Goal: Task Accomplishment & Management: Use online tool/utility

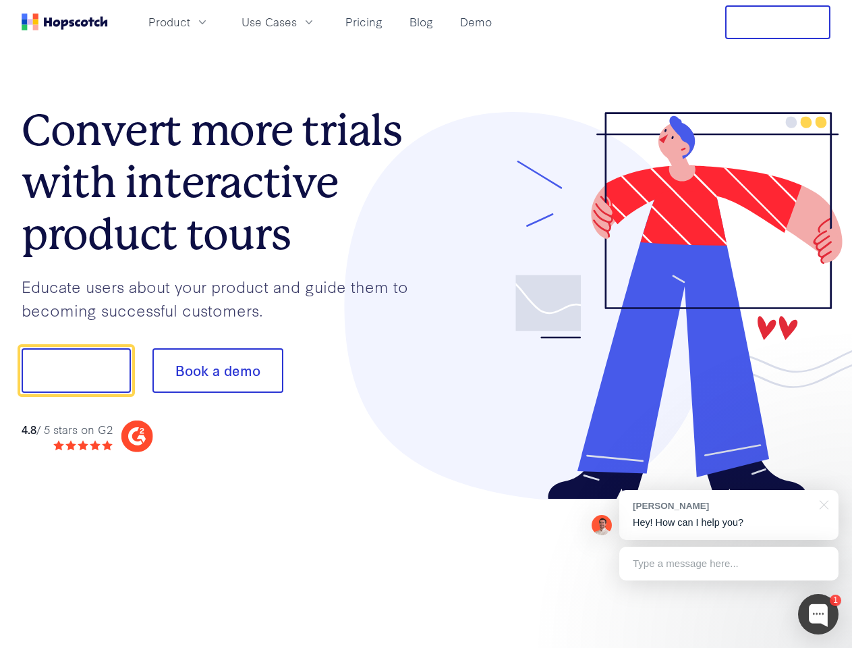
click at [427, 324] on div at bounding box center [629, 306] width 405 height 388
click at [190, 22] on span "Product" at bounding box center [169, 21] width 42 height 17
click at [297, 22] on span "Use Cases" at bounding box center [269, 21] width 55 height 17
click at [778, 22] on button "Free Trial" at bounding box center [778, 22] width 105 height 34
click at [76, 371] on button "Show me!" at bounding box center [76, 370] width 109 height 45
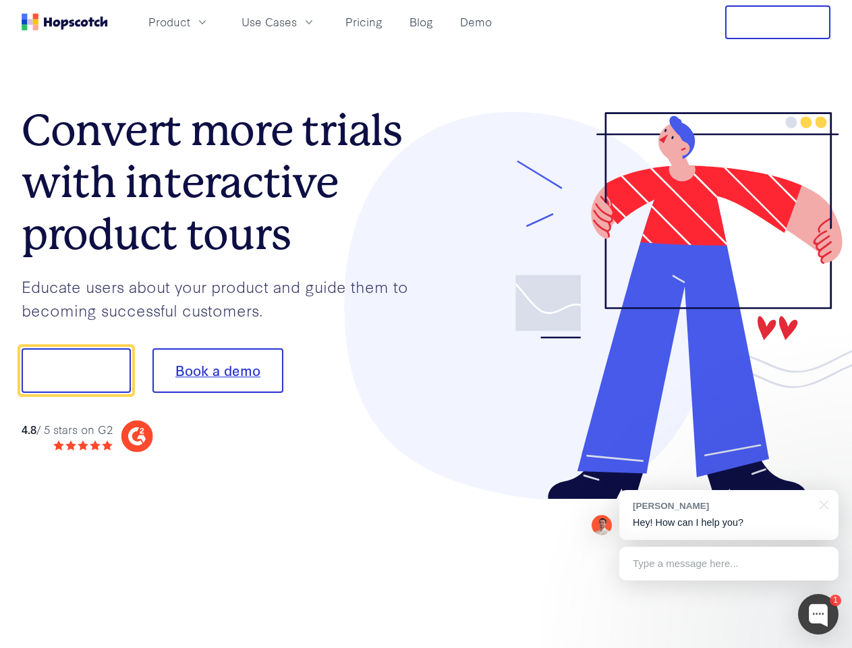
click at [217, 371] on button "Book a demo" at bounding box center [218, 370] width 131 height 45
click at [819, 614] on div at bounding box center [818, 614] width 40 height 40
click at [729, 515] on div "[PERSON_NAME] Hey! How can I help you?" at bounding box center [729, 515] width 219 height 50
click at [822, 647] on div "1 [PERSON_NAME] Hey! How can I help you? Type a message here... Free live chat …" at bounding box center [426, 648] width 852 height 0
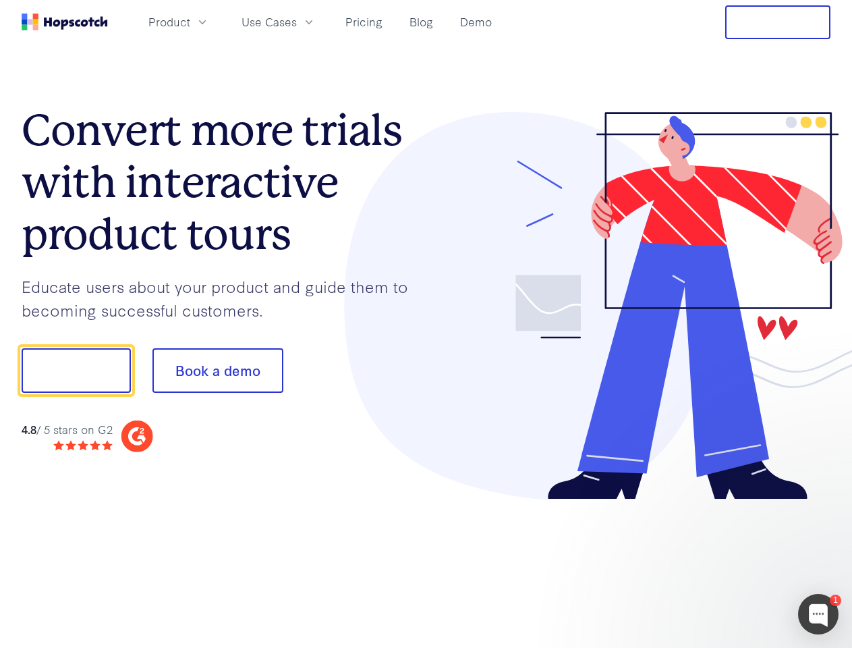
click at [729, 564] on div at bounding box center [712, 459] width 253 height 269
